Goal: Information Seeking & Learning: Learn about a topic

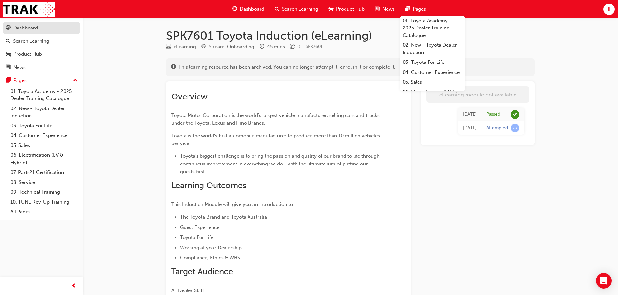
click at [24, 25] on div "Dashboard" at bounding box center [25, 27] width 25 height 7
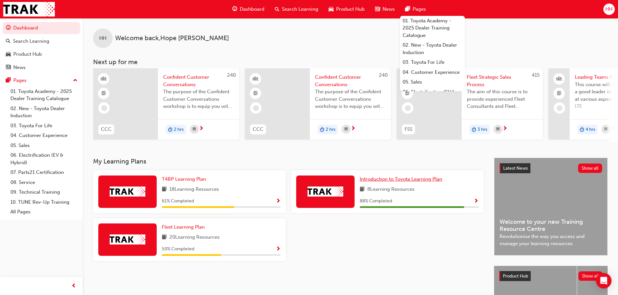
click at [369, 182] on span "Introduction to Toyota Learning Plan" at bounding box center [401, 179] width 82 height 6
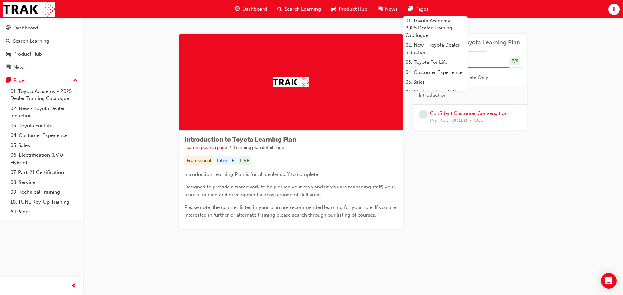
click at [589, 136] on div "Introduction to Toyota Learning Plan Learning search page Learning plan detail …" at bounding box center [353, 139] width 540 height 242
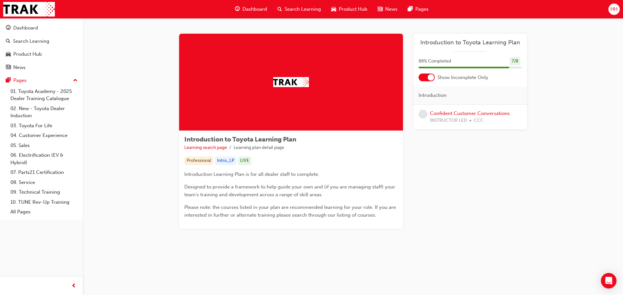
click at [429, 76] on div at bounding box center [430, 77] width 6 height 6
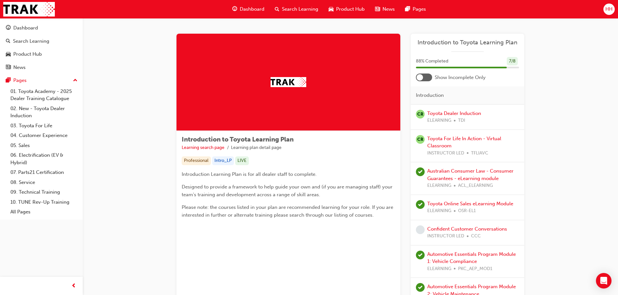
click at [423, 77] on div at bounding box center [424, 78] width 16 height 8
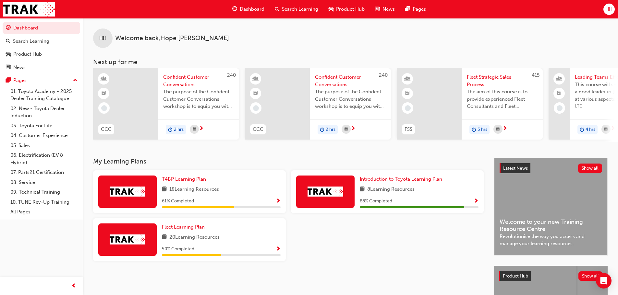
click at [173, 179] on span "T4BP Learning Plan" at bounding box center [184, 179] width 44 height 6
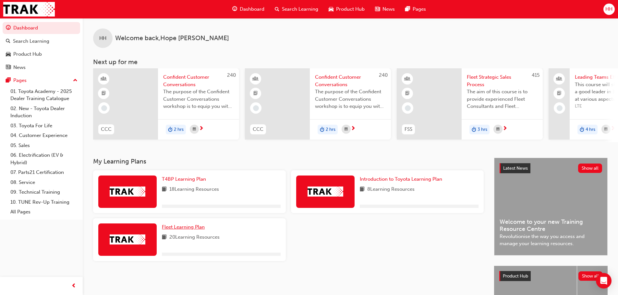
click at [190, 229] on span "Fleet Learning Plan" at bounding box center [183, 227] width 43 height 6
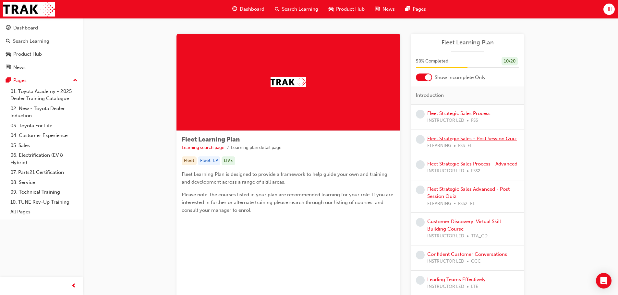
click at [465, 139] on link "Fleet Strategic Sales - Post Session Quiz" at bounding box center [471, 139] width 89 height 6
click at [27, 27] on div "Dashboard" at bounding box center [25, 27] width 25 height 7
